Goal: Find specific page/section

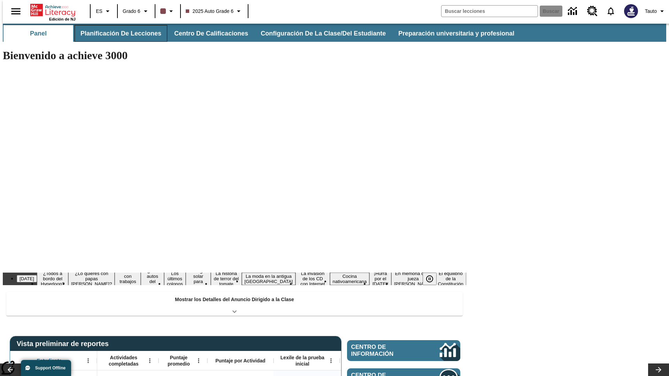
click at [117, 33] on button "Planificación de lecciones" at bounding box center [121, 33] width 93 height 17
